Goal: Task Accomplishment & Management: Complete application form

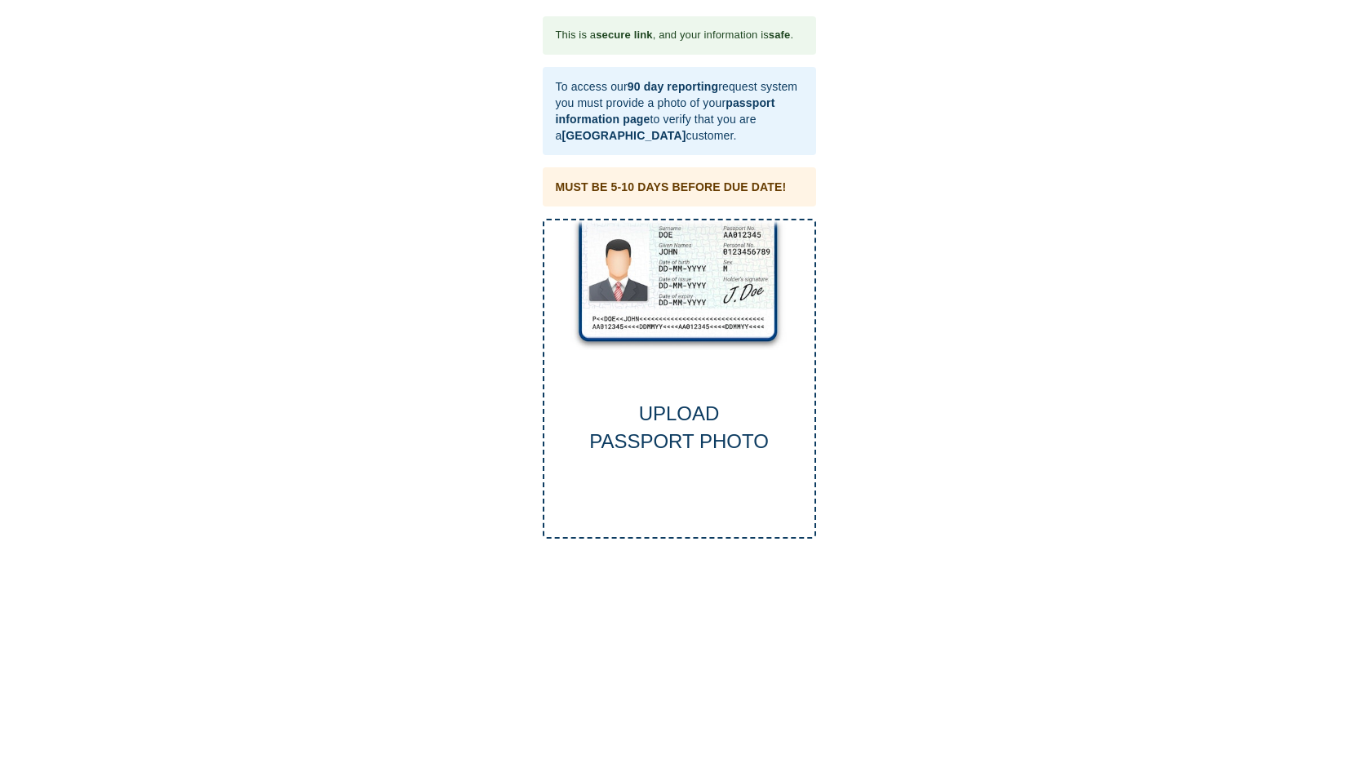
click at [680, 414] on div "UPLOAD PASSPORT PHOTO" at bounding box center [679, 428] width 270 height 56
click at [660, 389] on div "UPLOAD PASSPORT PHOTO" at bounding box center [679, 379] width 273 height 321
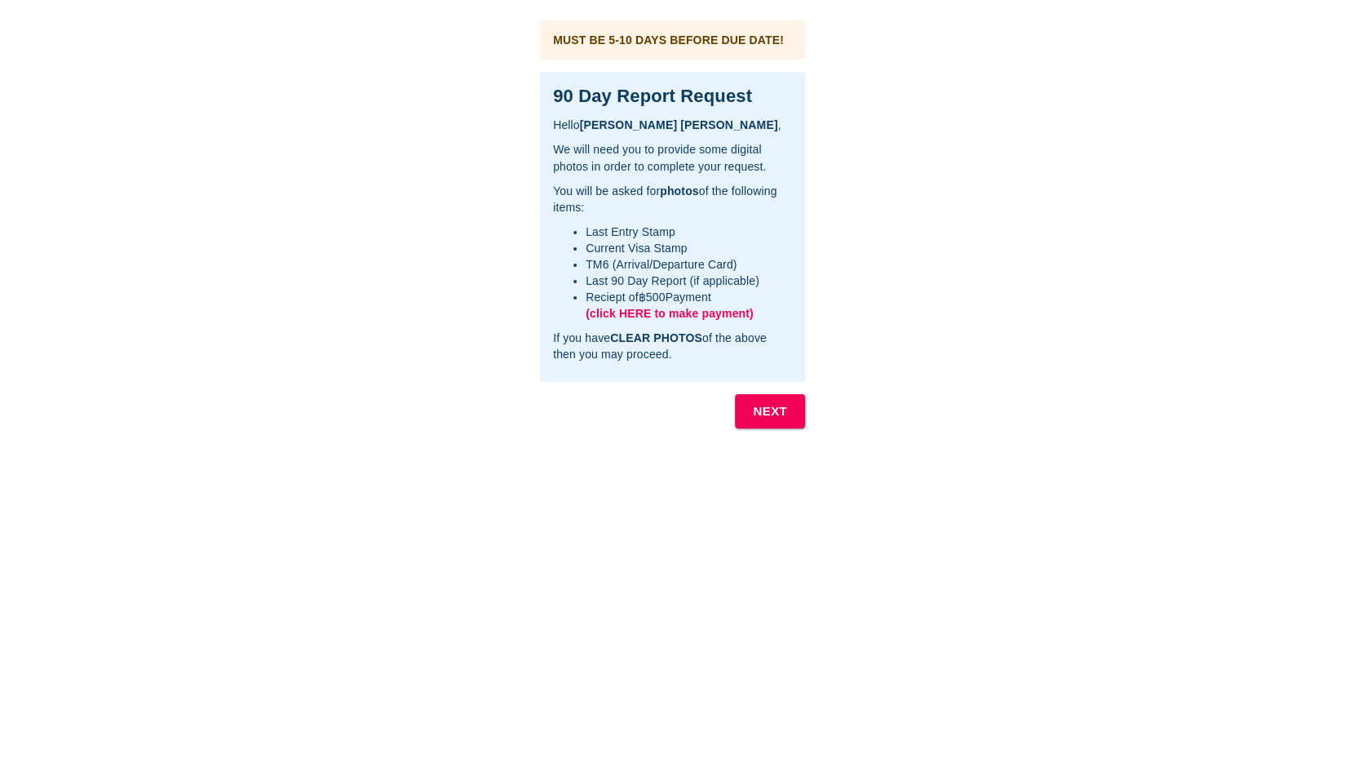
click at [751, 412] on button "NEXT" at bounding box center [770, 411] width 70 height 34
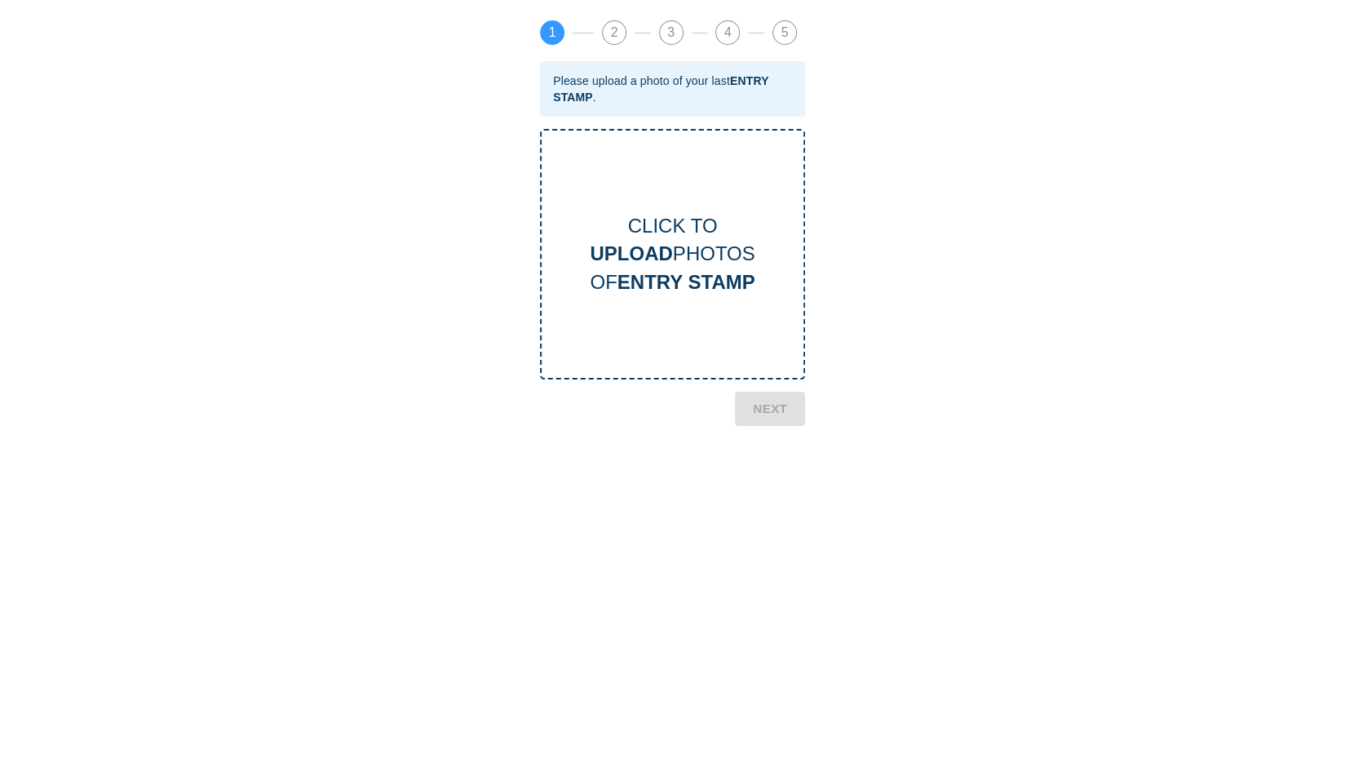
click at [652, 262] on b "UPLOAD" at bounding box center [631, 253] width 82 height 22
click at [694, 266] on div "CLICK TO UPLOAD PHOTOS OF ENTRY STAMP" at bounding box center [673, 254] width 262 height 84
click at [782, 547] on b "NEXT" at bounding box center [770, 542] width 34 height 21
click at [670, 257] on b "UPLOAD" at bounding box center [631, 253] width 82 height 22
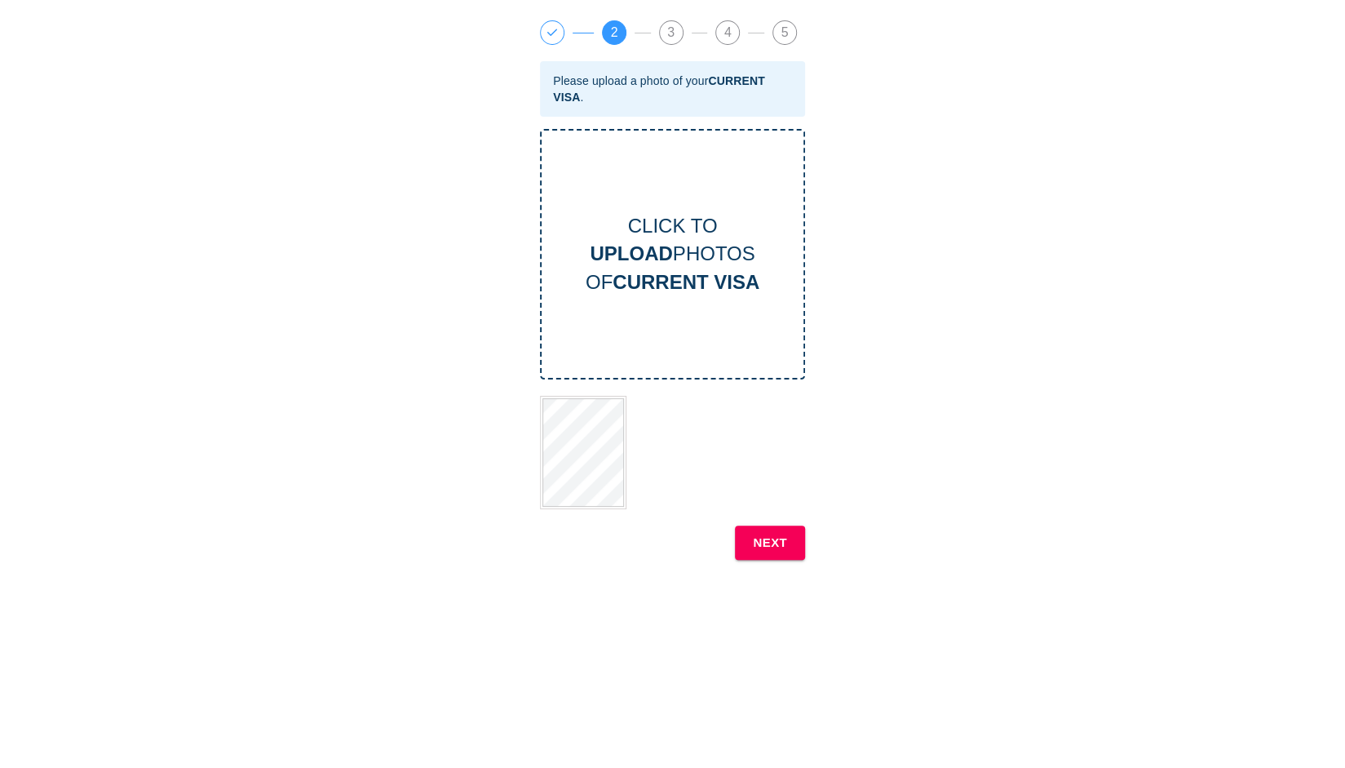
click at [784, 543] on b "NEXT" at bounding box center [770, 542] width 34 height 21
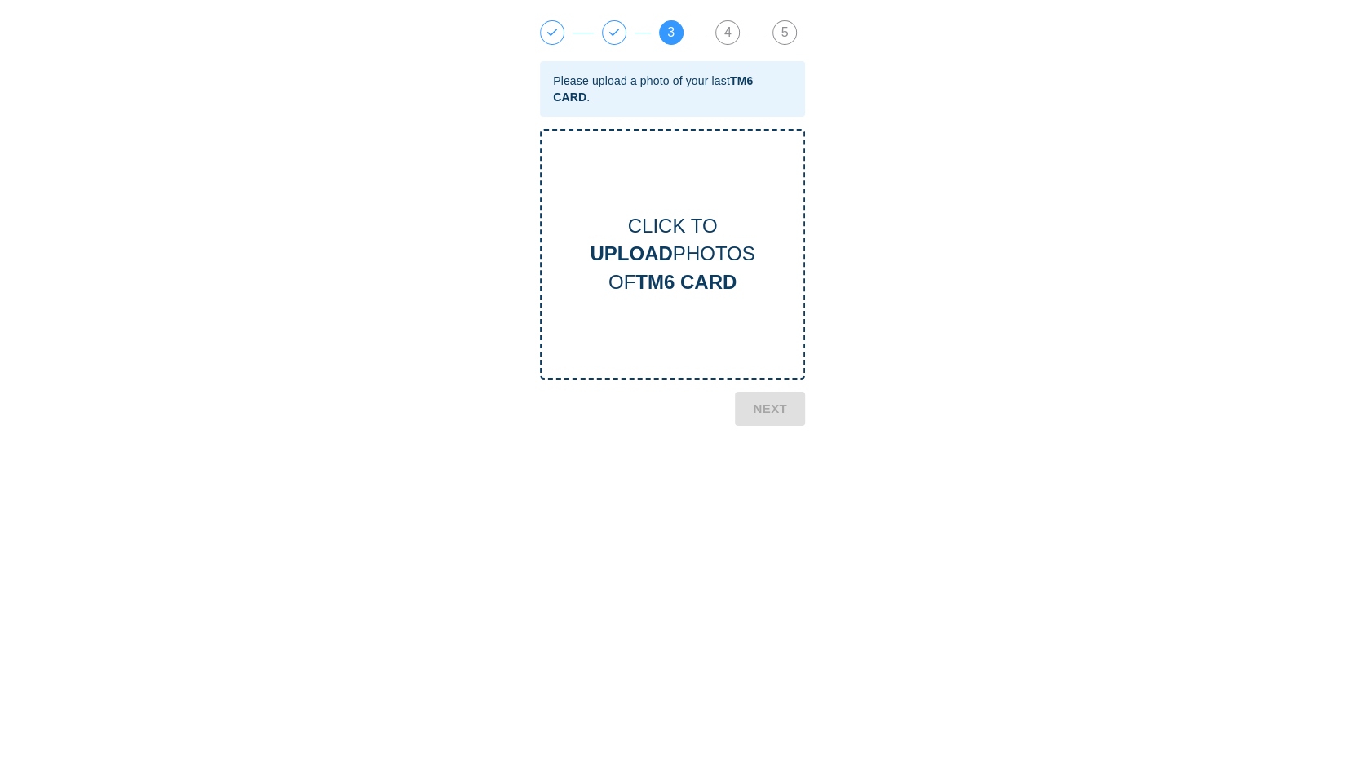
click at [660, 239] on div "CLICK TO UPLOAD PHOTOS OF TM6 CARD" at bounding box center [673, 254] width 262 height 84
click at [790, 546] on button "NEXT" at bounding box center [770, 542] width 70 height 34
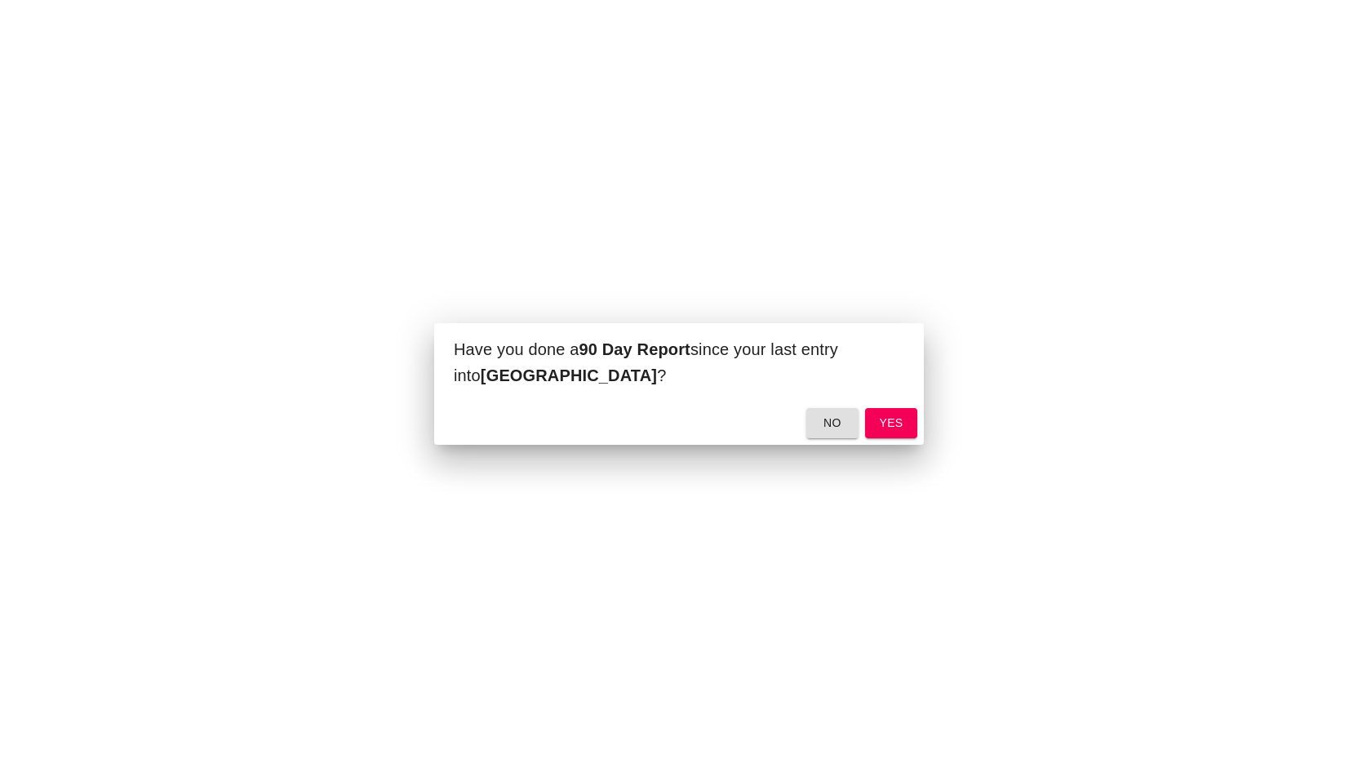
click at [884, 423] on span "yes" at bounding box center [891, 423] width 26 height 20
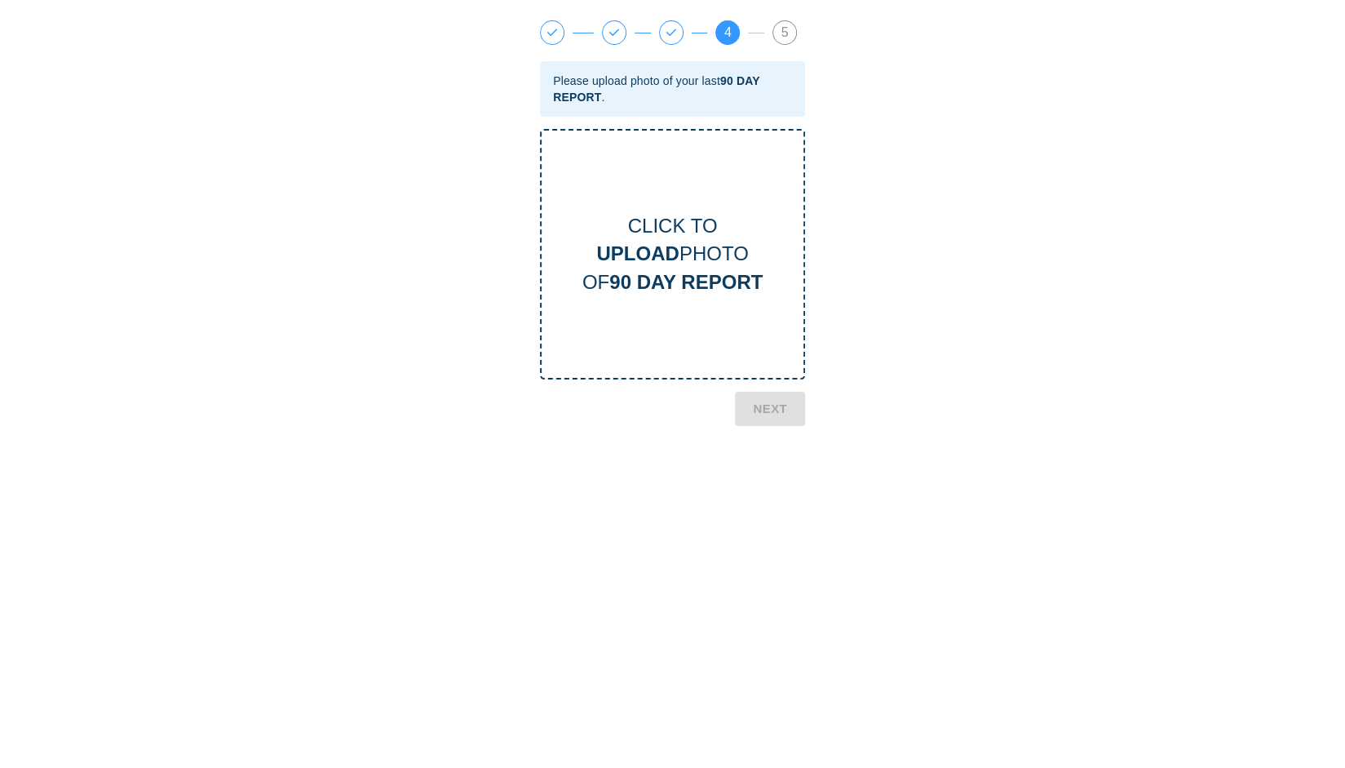
click at [726, 319] on div "CLICK TO UPLOAD PHOTO OF 90 DAY REPORT" at bounding box center [672, 254] width 265 height 250
click at [773, 546] on b "NEXT" at bounding box center [770, 542] width 34 height 21
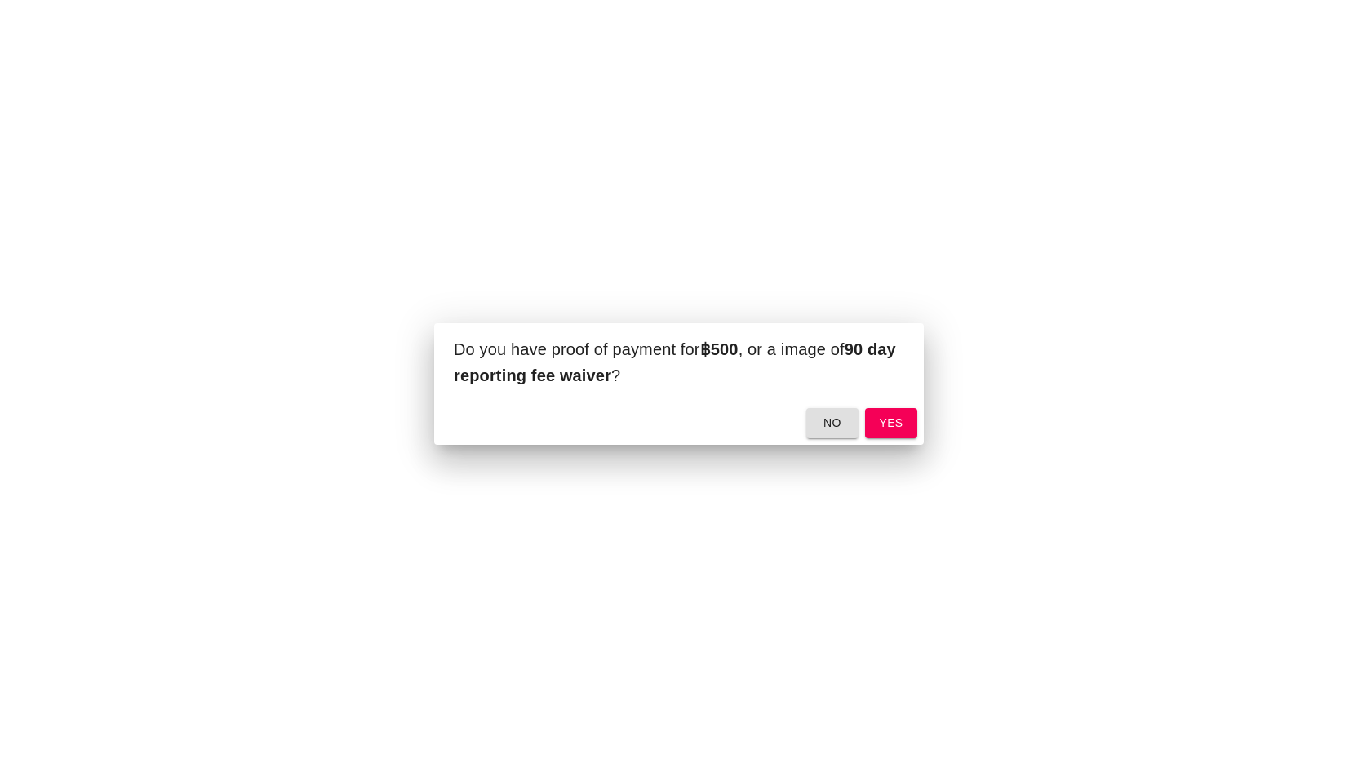
click at [902, 419] on span "yes" at bounding box center [891, 423] width 26 height 20
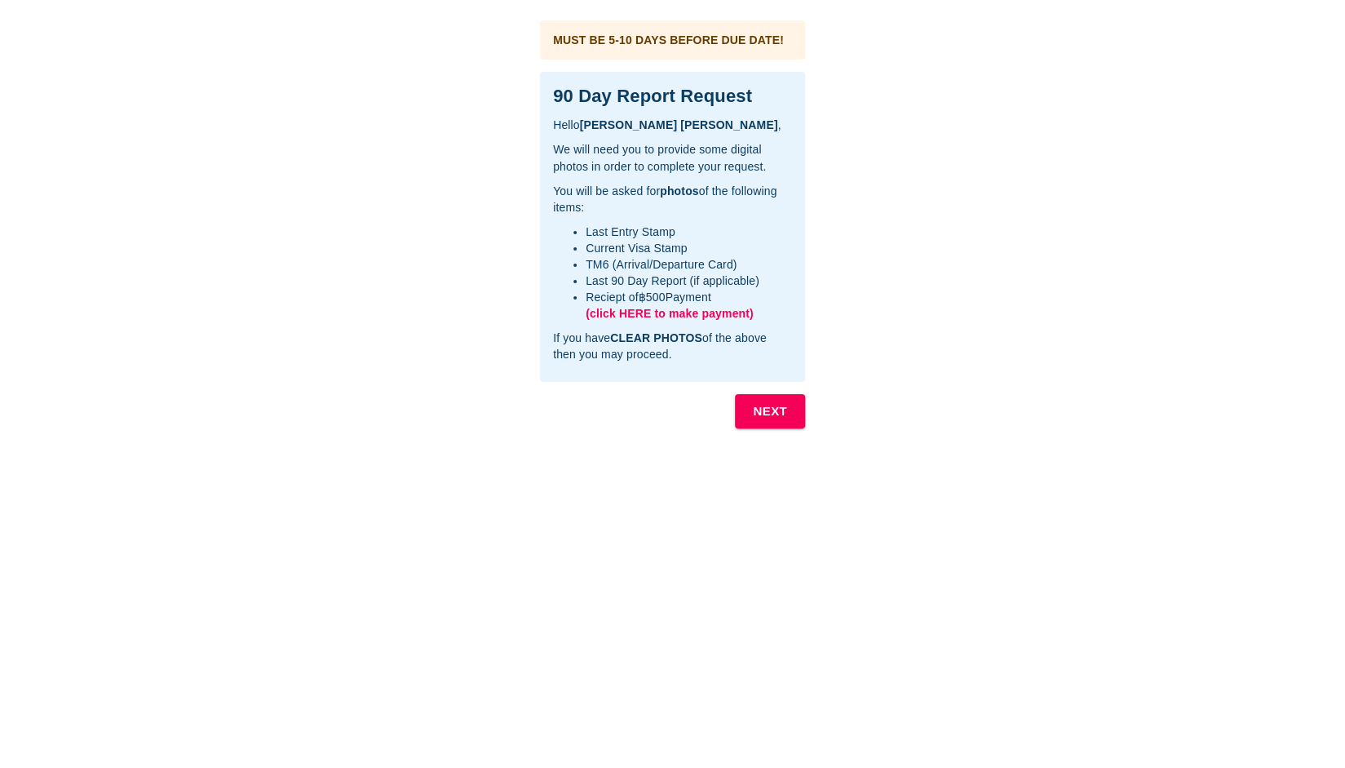
click at [718, 312] on span "(click HERE to make payment)" at bounding box center [670, 313] width 168 height 13
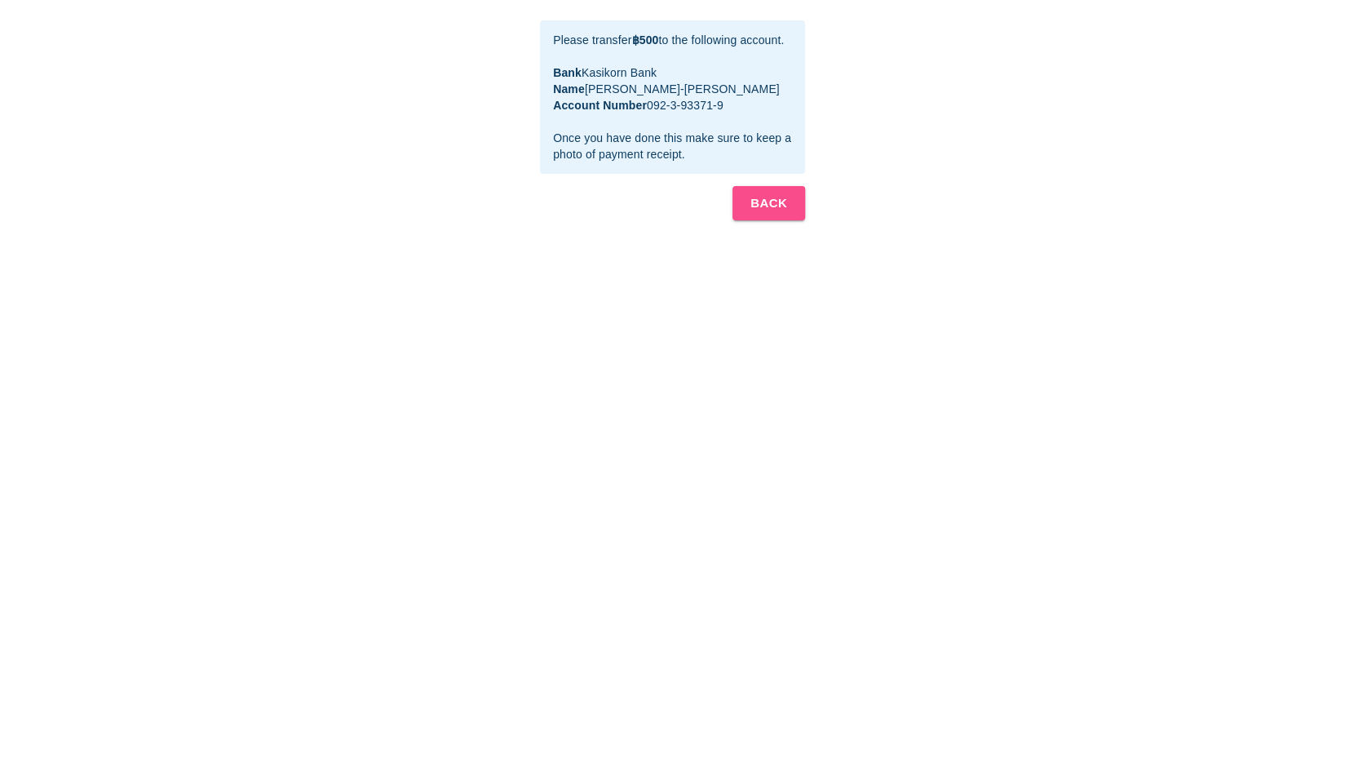
click at [760, 200] on b "BACK" at bounding box center [769, 203] width 37 height 21
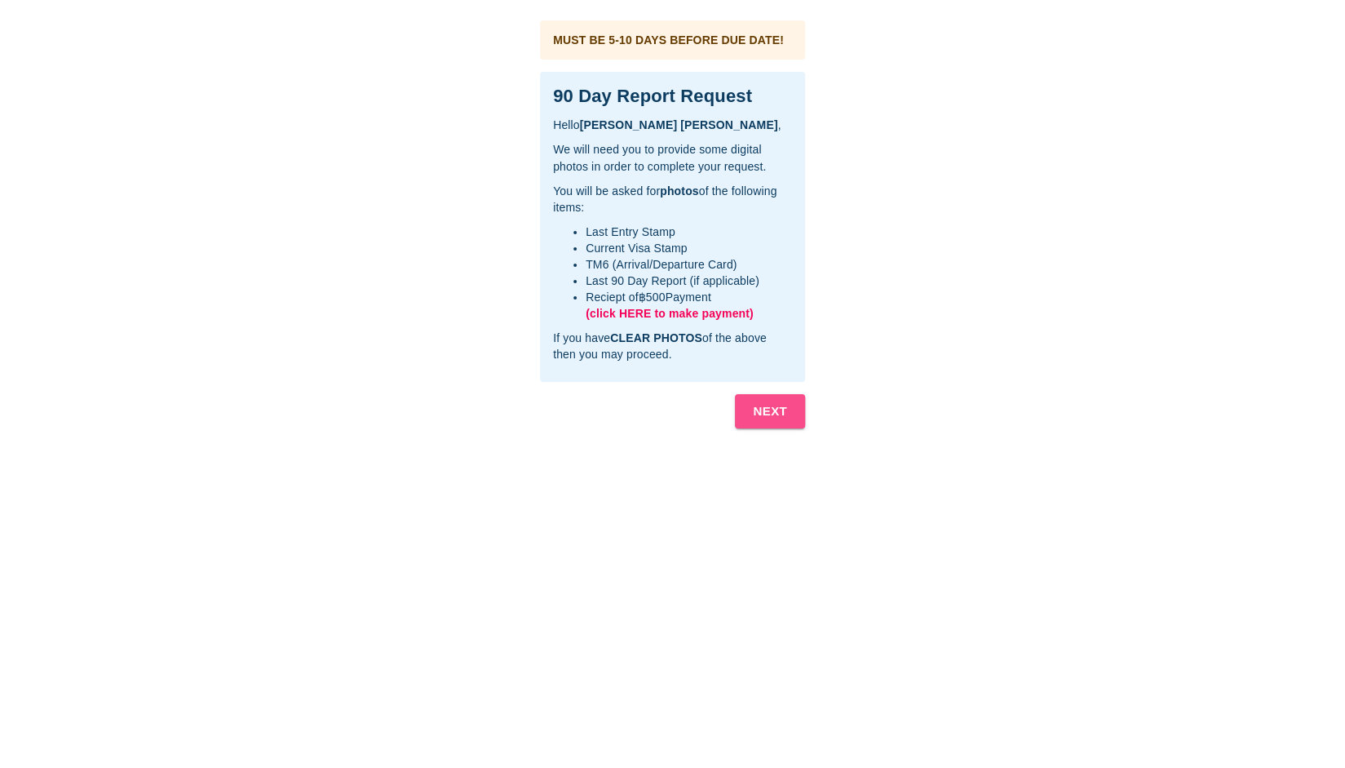
click at [783, 406] on b "NEXT" at bounding box center [770, 411] width 34 height 21
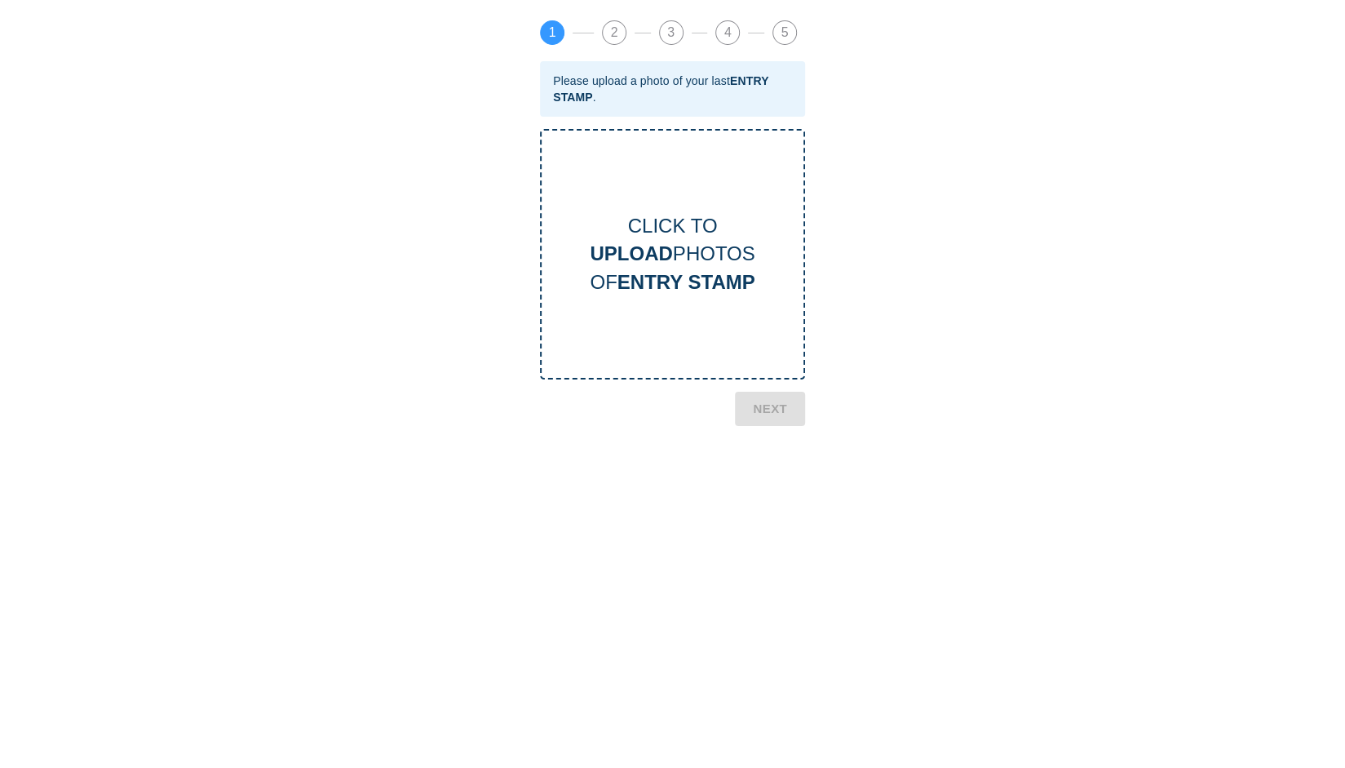
click at [683, 285] on b "ENTRY STAMP" at bounding box center [687, 282] width 138 height 22
click at [769, 540] on b "NEXT" at bounding box center [770, 542] width 34 height 21
click at [697, 250] on div "CLICK TO UPLOAD PHOTOS OF CURRENT VISA" at bounding box center [673, 254] width 262 height 84
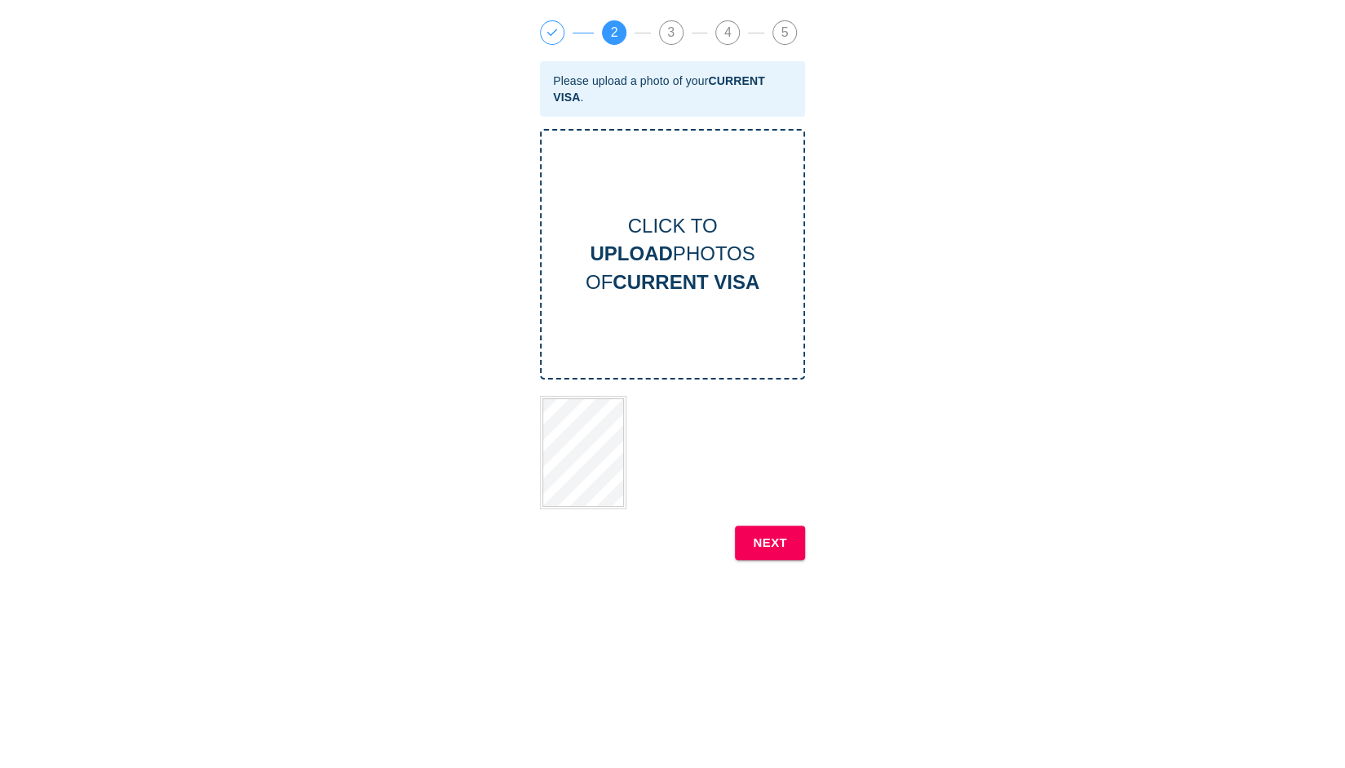
click at [759, 539] on b "NEXT" at bounding box center [770, 542] width 34 height 21
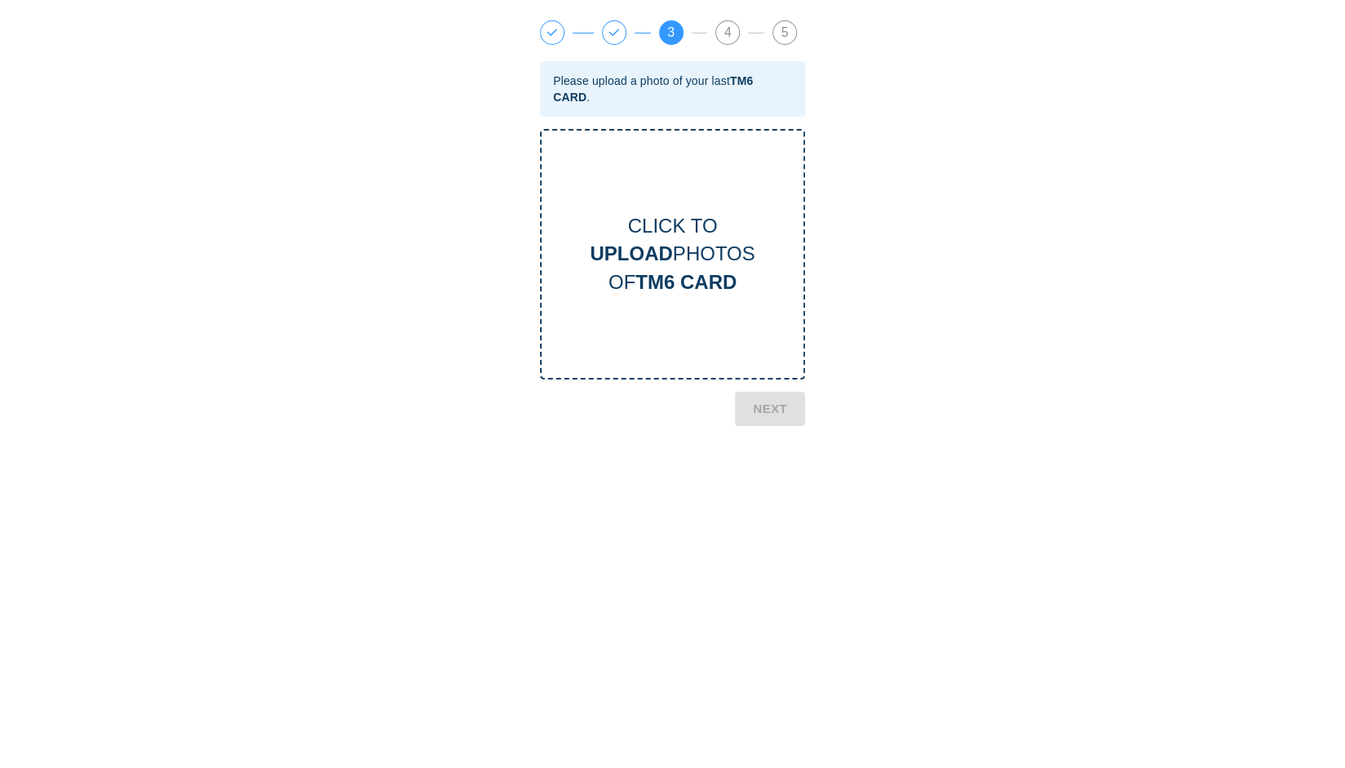
click at [722, 277] on b "TM6 CARD" at bounding box center [686, 282] width 101 height 22
click at [782, 534] on b "NEXT" at bounding box center [770, 542] width 34 height 21
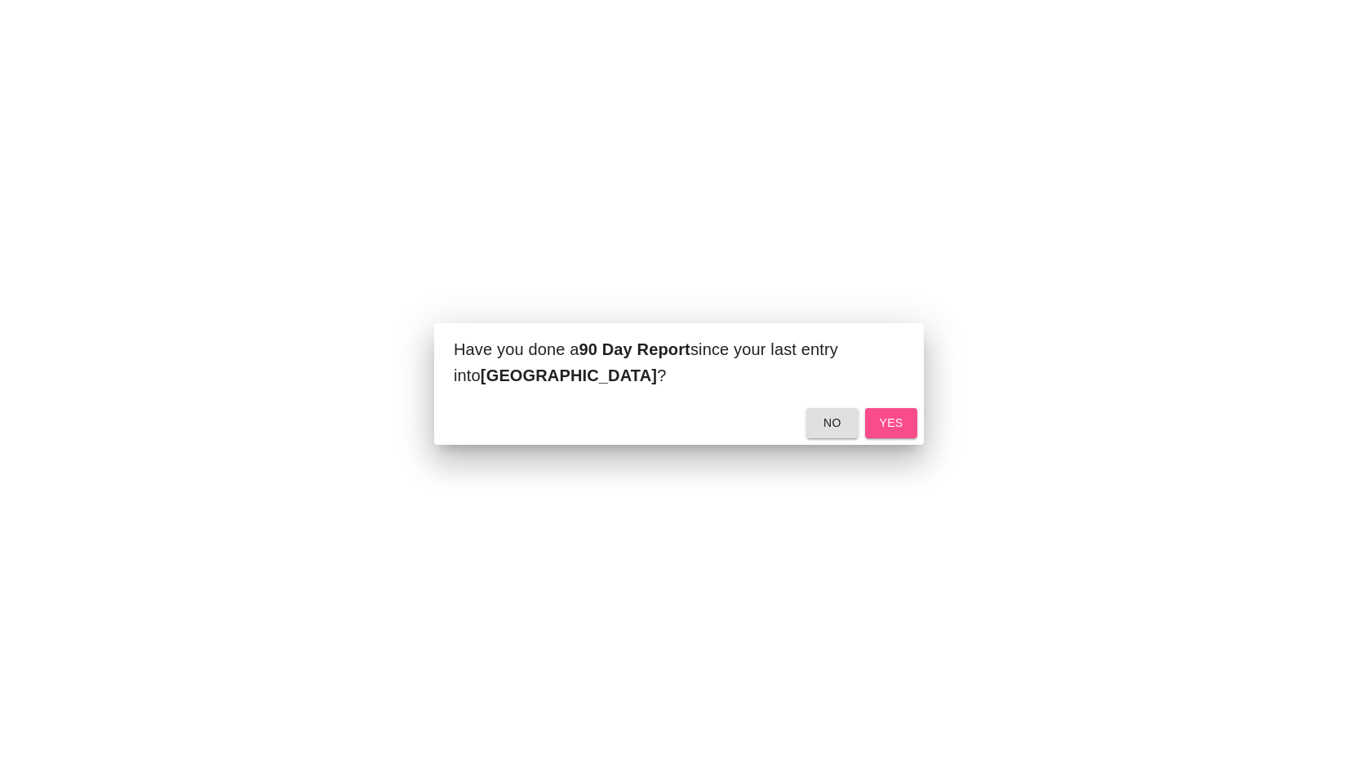
click at [887, 412] on button "yes" at bounding box center [891, 423] width 52 height 30
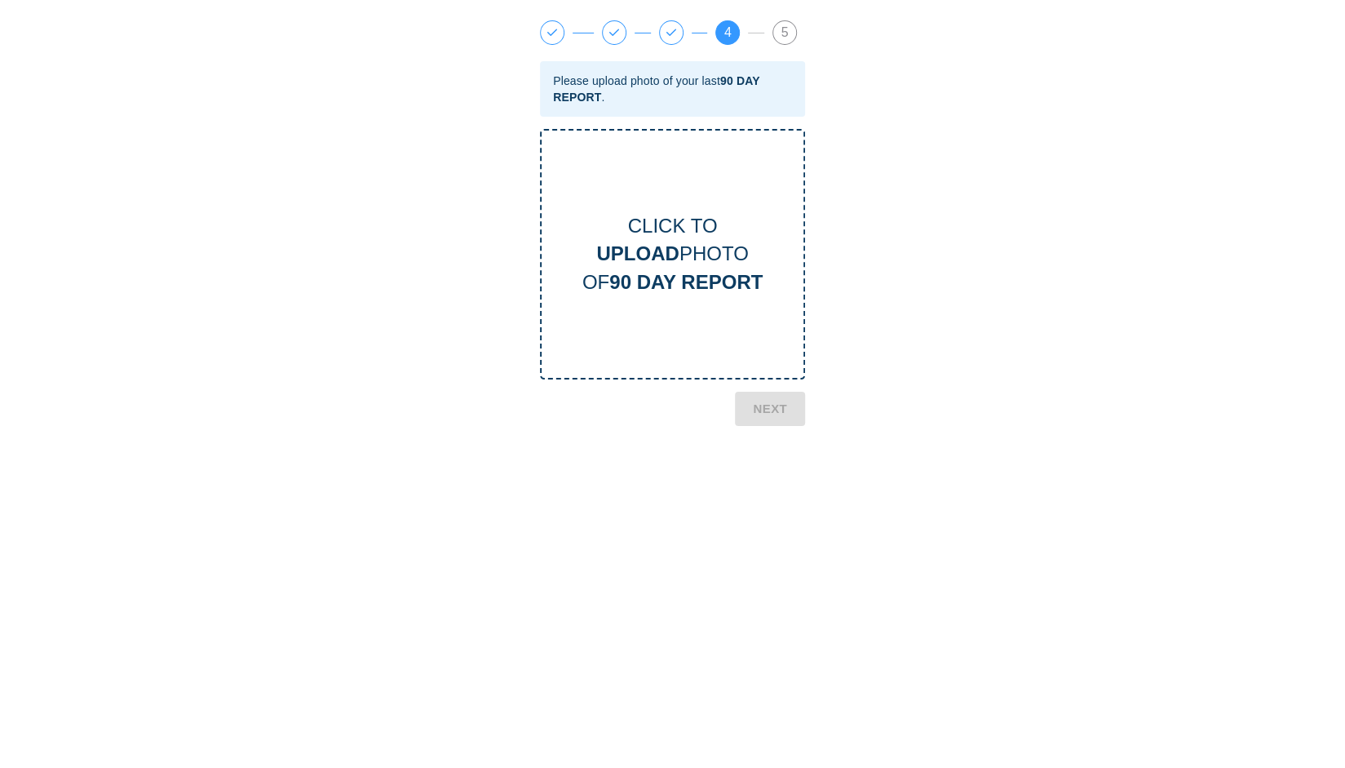
click at [707, 295] on div "CLICK TO UPLOAD PHOTO OF 90 DAY REPORT" at bounding box center [673, 254] width 262 height 84
click at [790, 545] on button "NEXT" at bounding box center [770, 542] width 70 height 34
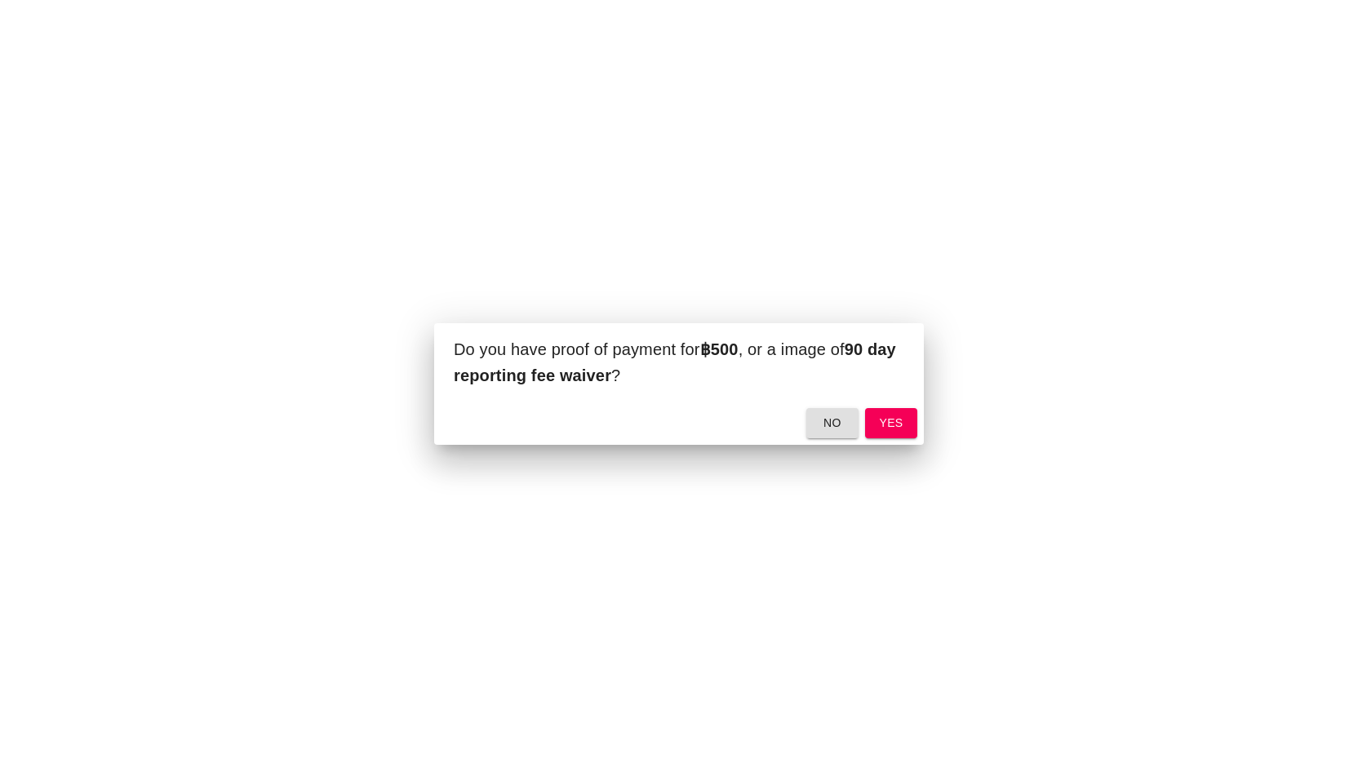
click at [905, 420] on button "yes" at bounding box center [891, 423] width 52 height 30
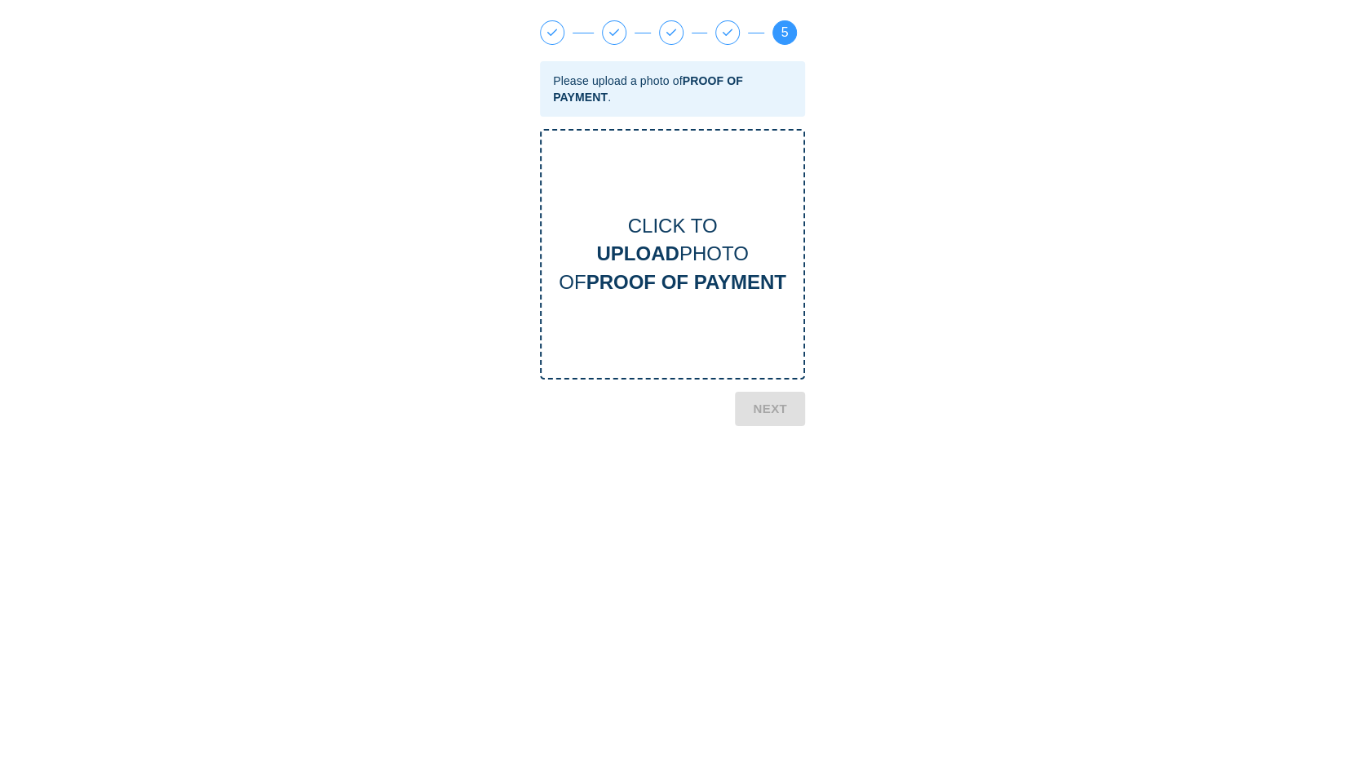
click at [720, 298] on div "CLICK TO UPLOAD PHOTO OF PROOF OF PAYMENT" at bounding box center [672, 254] width 265 height 250
click at [783, 552] on b "NEXT" at bounding box center [770, 562] width 34 height 21
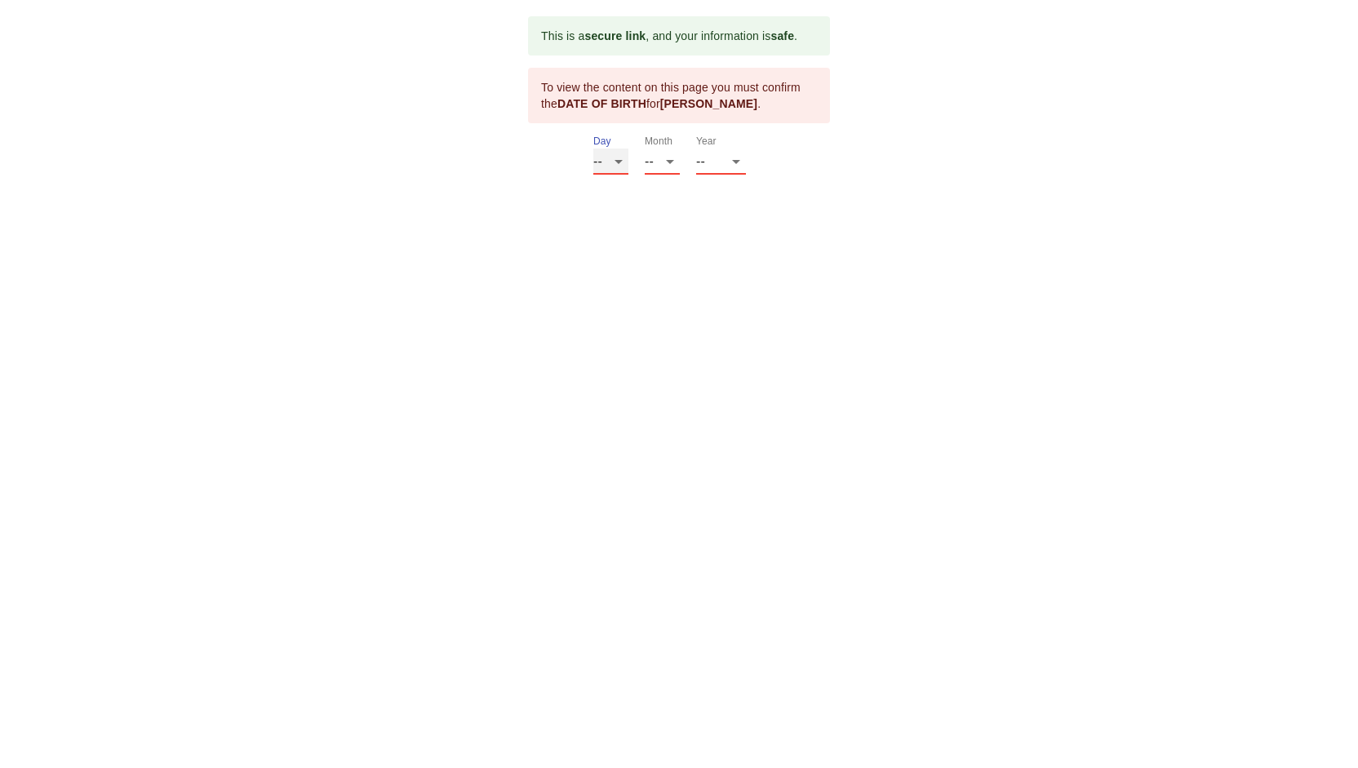
click at [614, 159] on select "-- 01 02 03 04 05 06 07 08 09 10 11 12 13 14 15 16 17 18 19 20 21 22 23 24 25 2…" at bounding box center [610, 162] width 35 height 26
select select "06"
click at [593, 149] on select "-- 01 02 03 04 05 06 07 08 09 10 11 12 13 14 15 16 17 18 19 20 21 22 23 24 25 2…" at bounding box center [610, 162] width 35 height 26
click at [660, 157] on select "-- 01 02 03 04 05 06 07 08 09 10 11 12" at bounding box center [662, 162] width 35 height 26
select select "06"
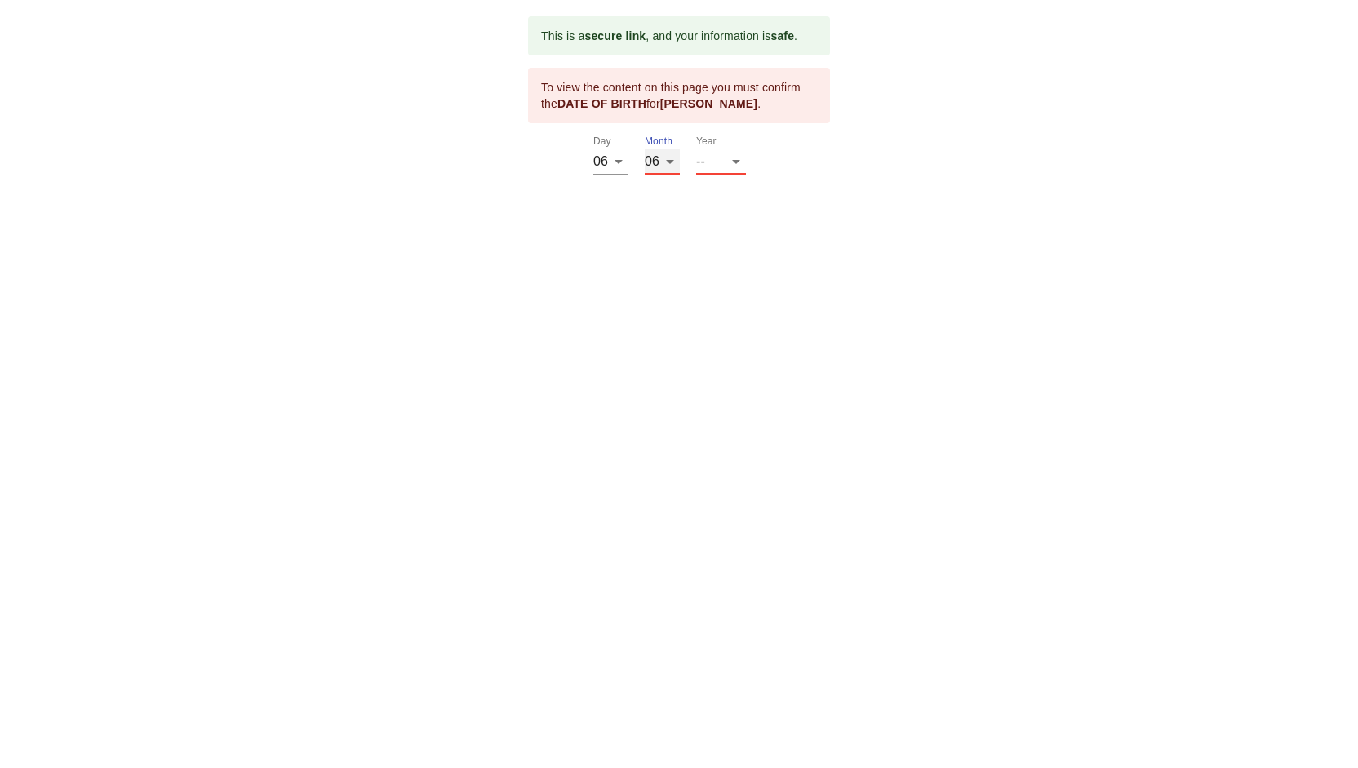
click at [645, 149] on select "-- 01 02 03 04 05 06 07 08 09 10 11 12" at bounding box center [662, 162] width 35 height 26
click at [729, 159] on select "-- 2025 2024 2023 2022 2021 2020 2019 2018 2017 2016 2015 2014 2013 2012 2011 2…" at bounding box center [721, 162] width 50 height 26
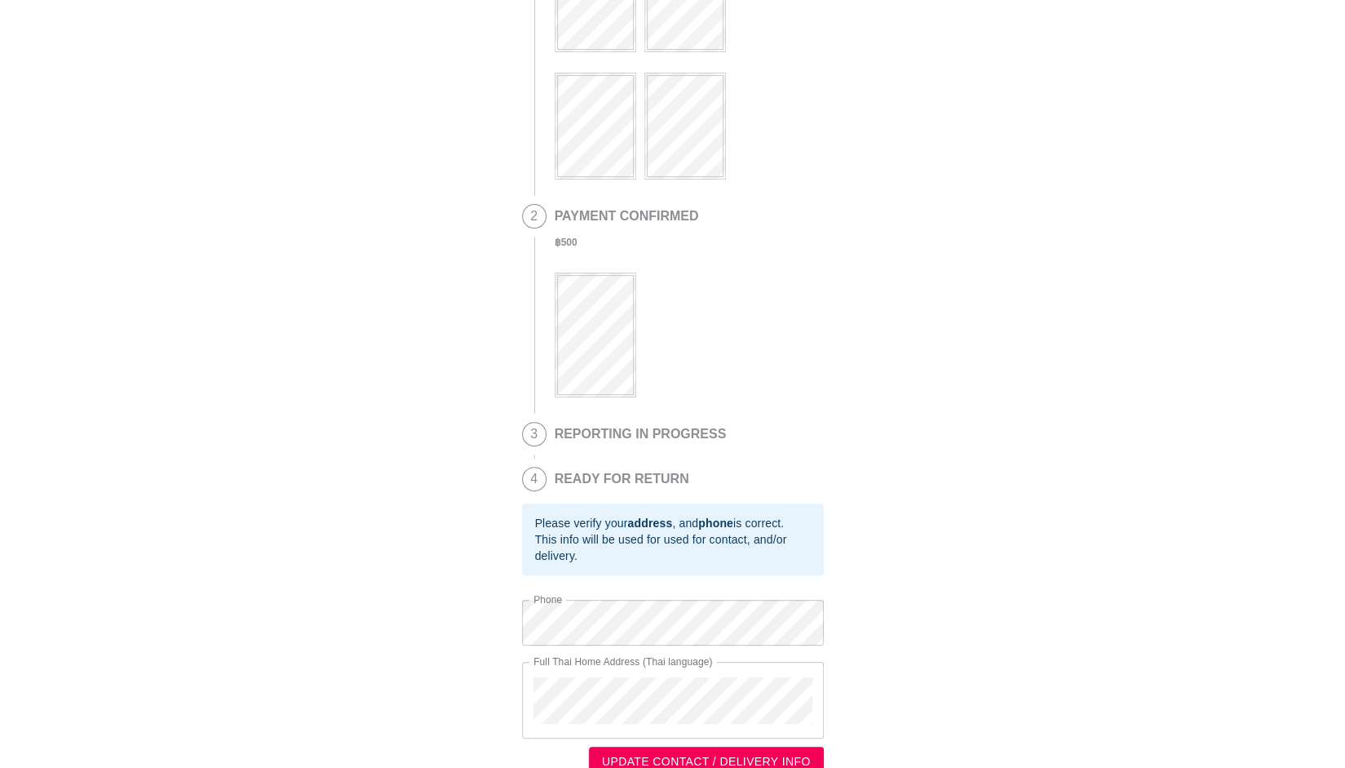
scroll to position [197, 0]
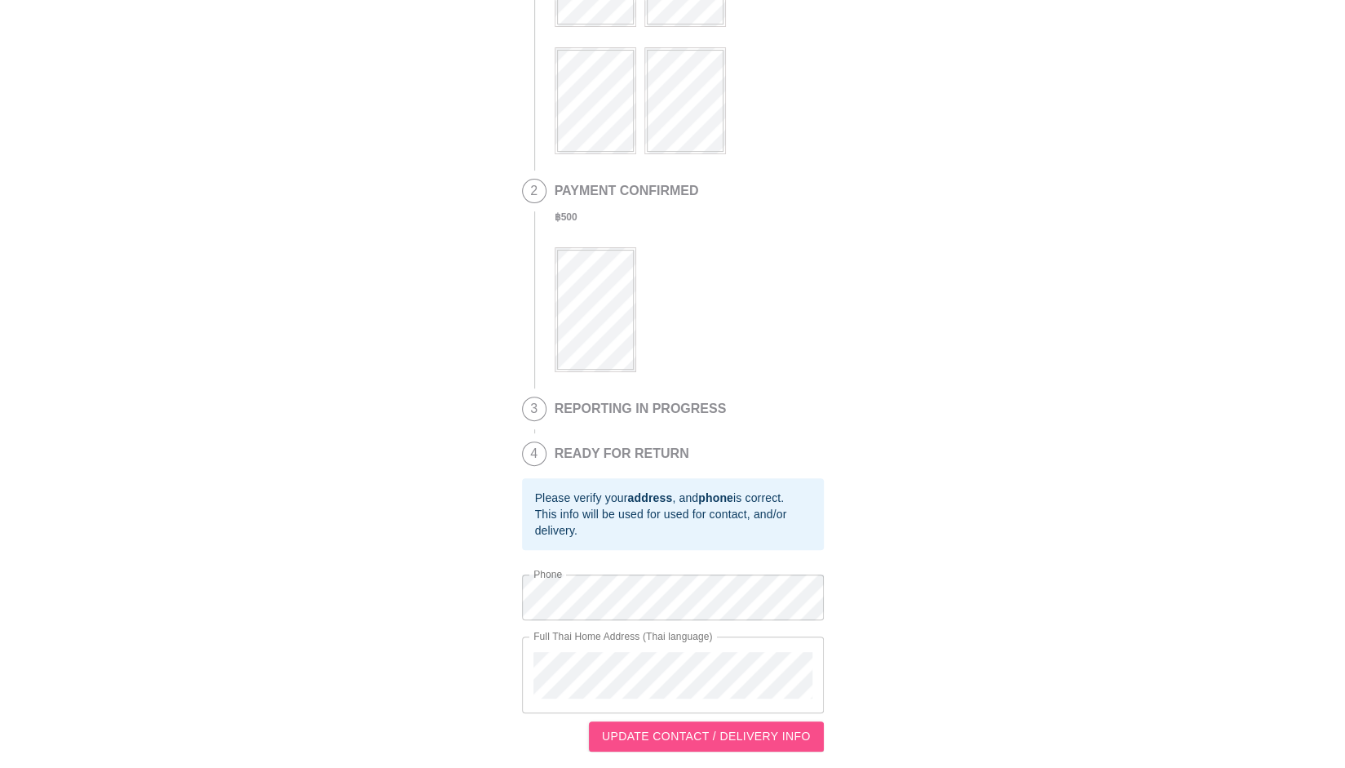
click at [725, 739] on span "UPDATE CONTACT / DELIVERY INFO" at bounding box center [706, 736] width 209 height 20
